Goal: Task Accomplishment & Management: Use online tool/utility

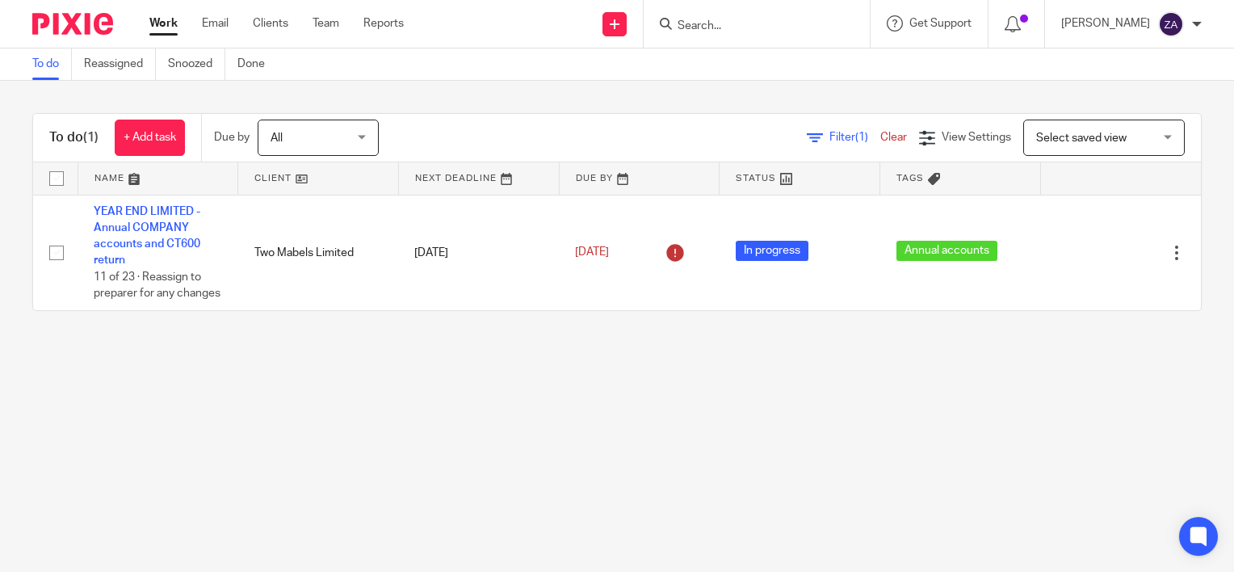
click at [174, 20] on link "Work" at bounding box center [163, 23] width 28 height 16
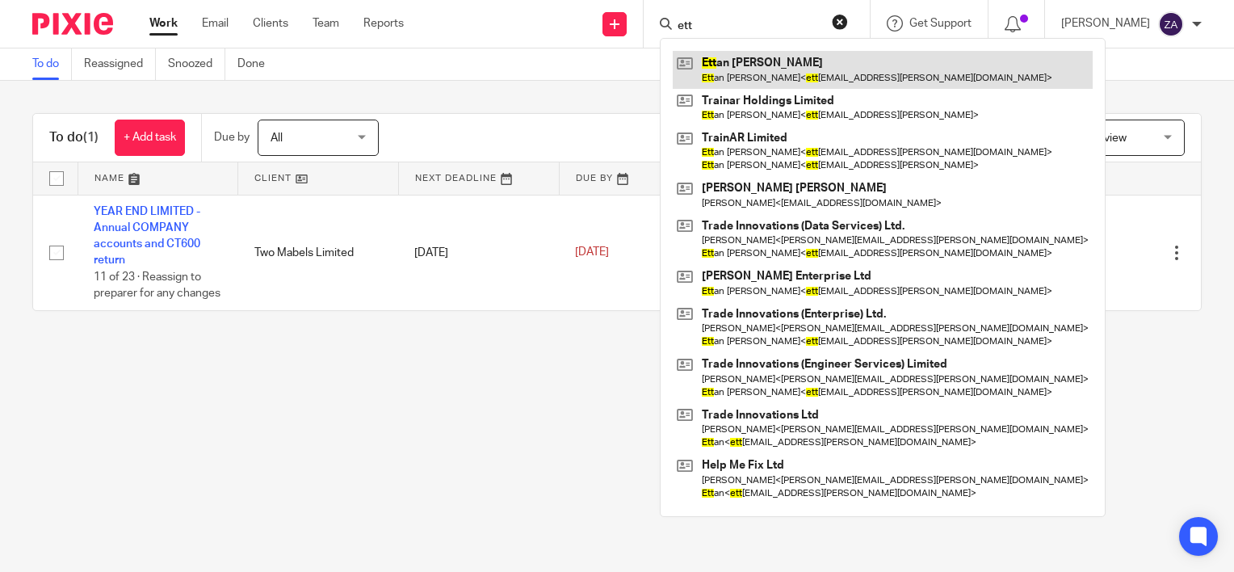
type input "ett"
click at [875, 71] on link at bounding box center [883, 69] width 420 height 37
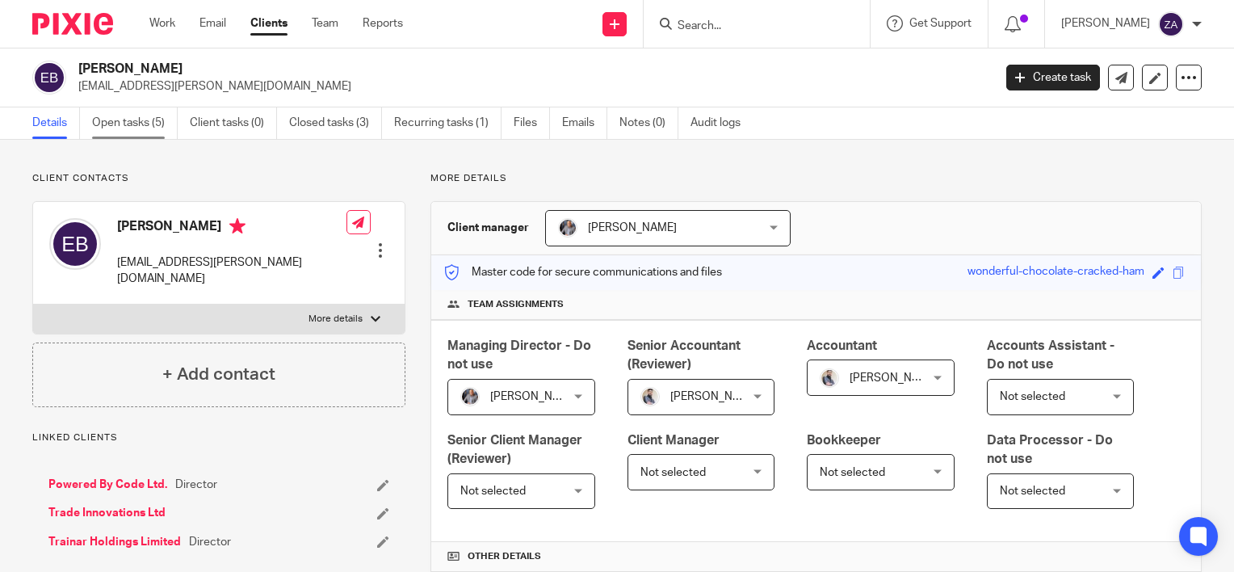
click at [129, 125] on link "Open tasks (5)" at bounding box center [135, 122] width 86 height 31
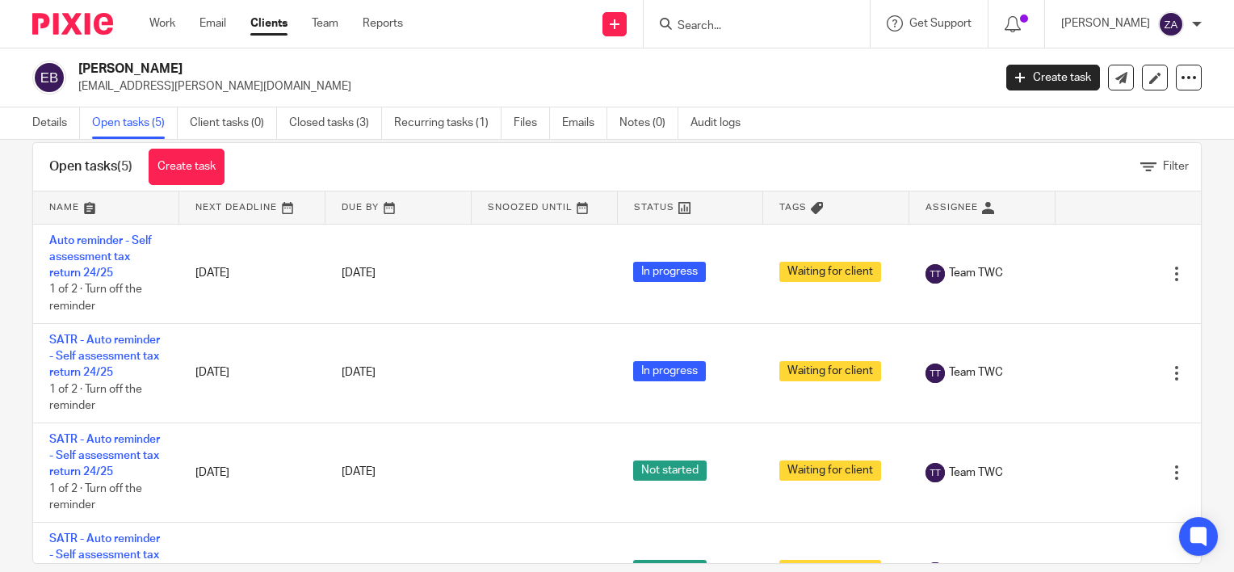
scroll to position [53, 0]
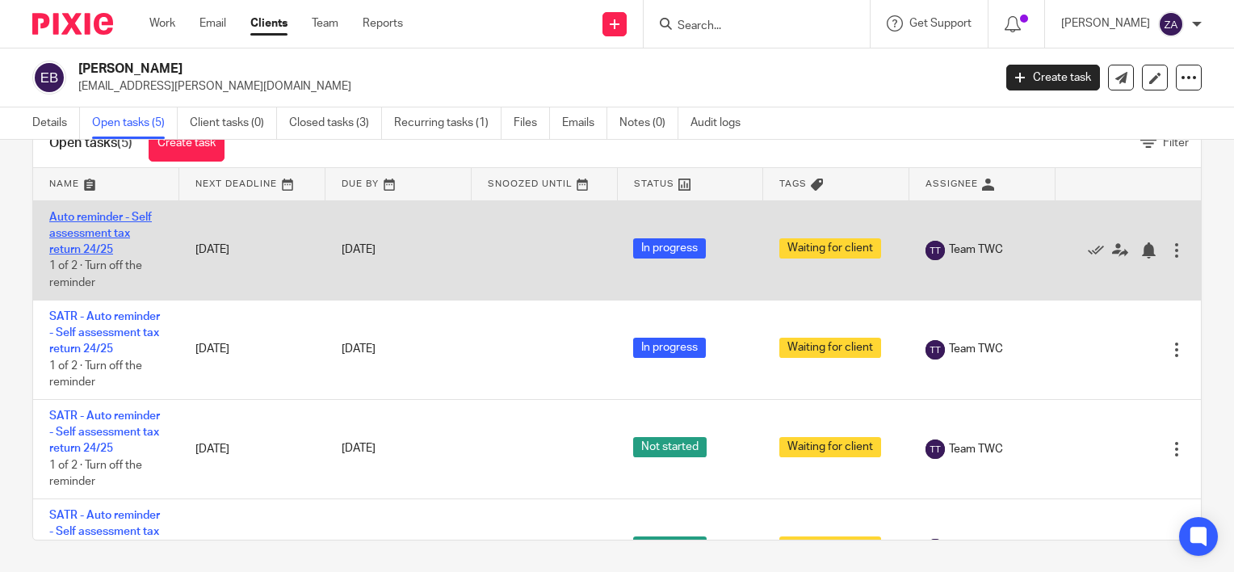
click at [107, 230] on link "Auto reminder - Self assessment tax return 24/25" at bounding box center [100, 234] width 103 height 44
